Goal: Navigation & Orientation: Go to known website

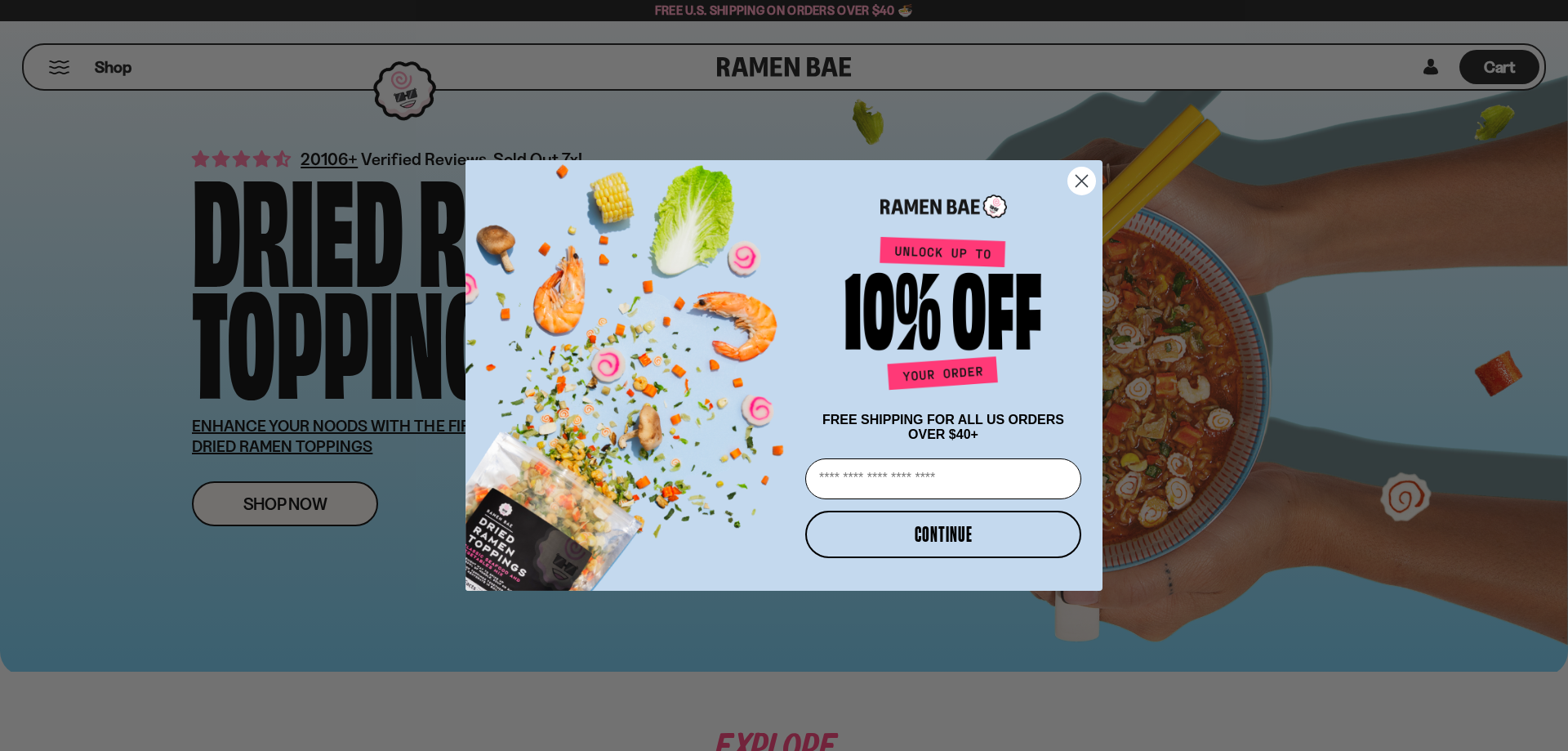
click at [1082, 174] on circle "Close dialog" at bounding box center [1081, 181] width 27 height 27
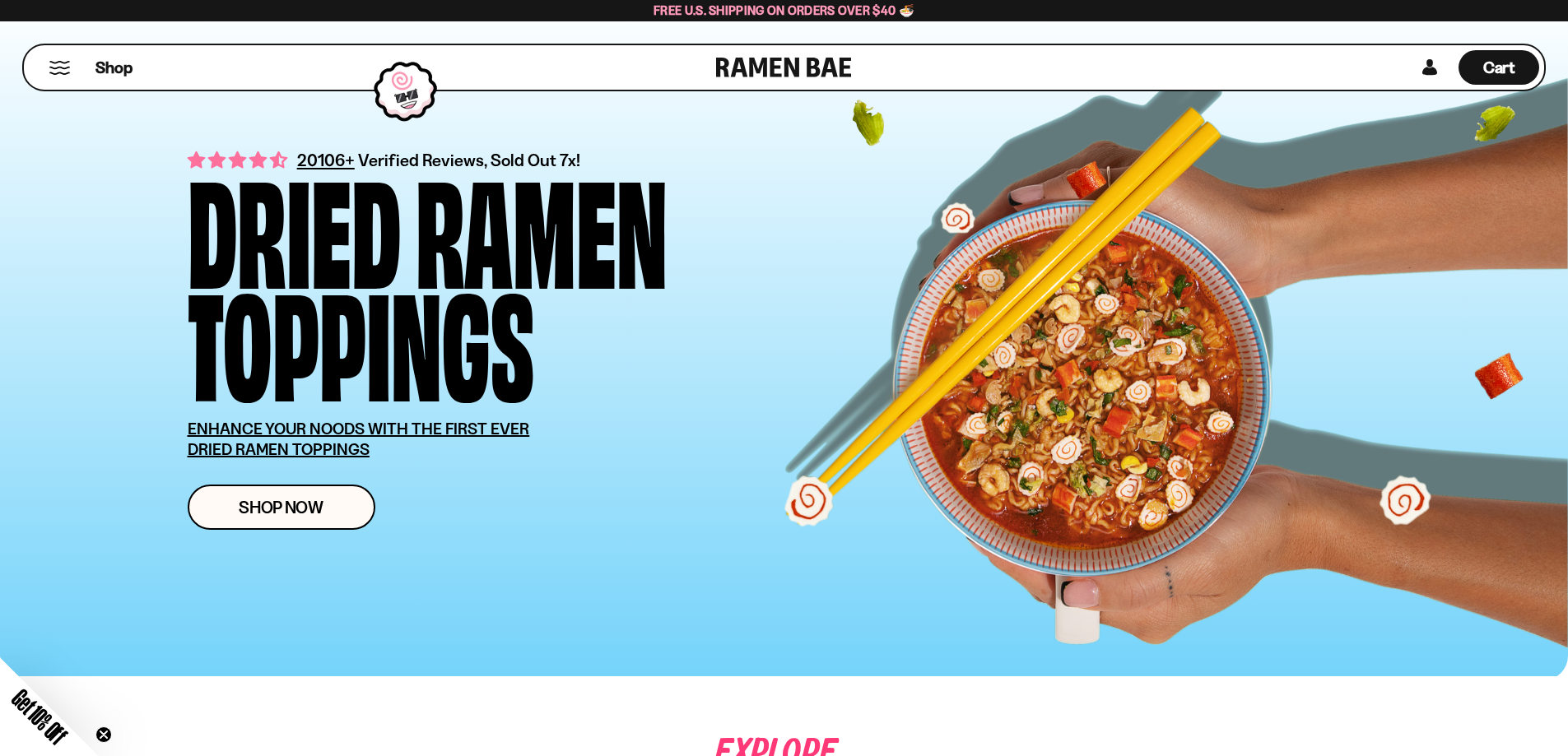
click at [742, 57] on link at bounding box center [784, 67] width 136 height 45
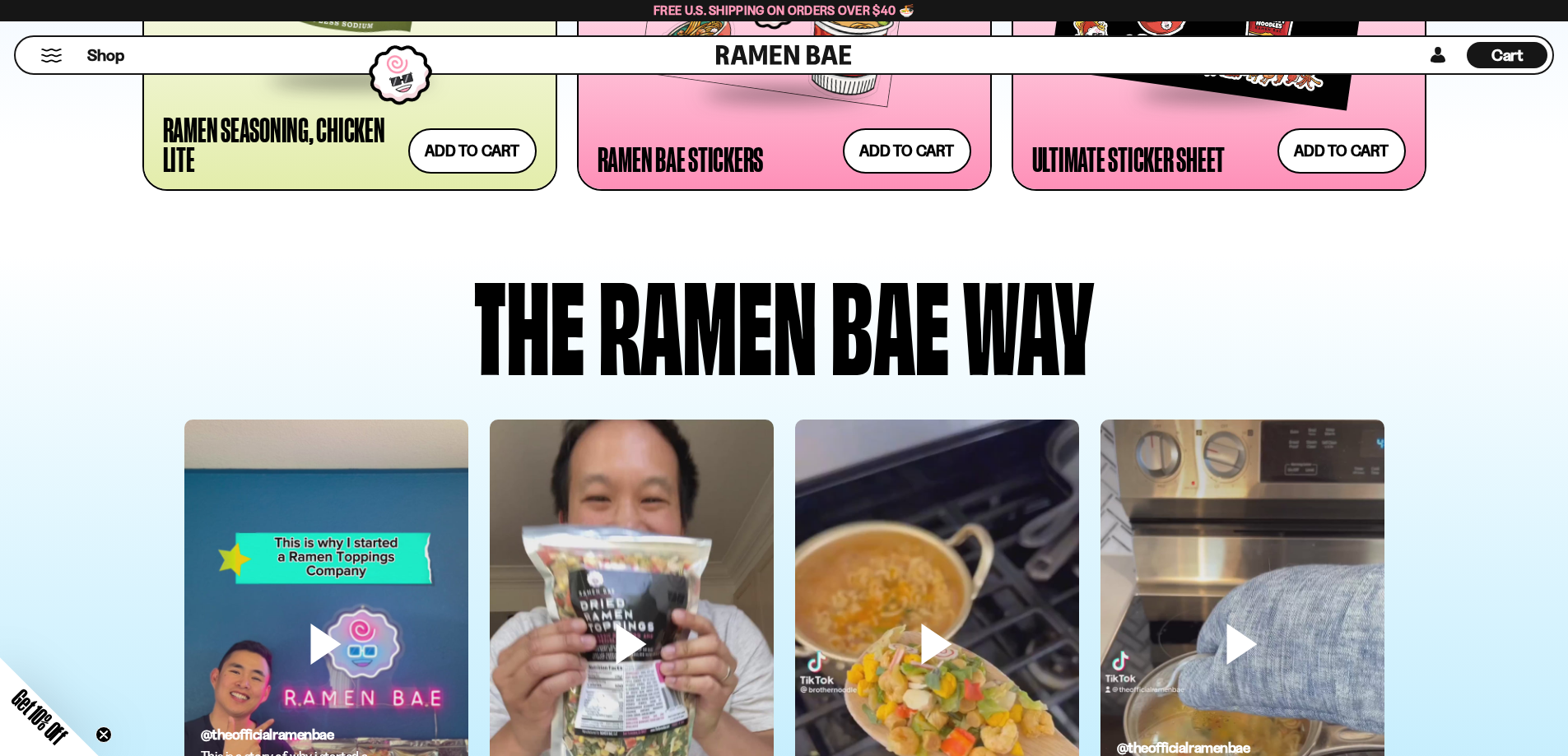
scroll to position [4359, 0]
